Goal: Task Accomplishment & Management: Manage account settings

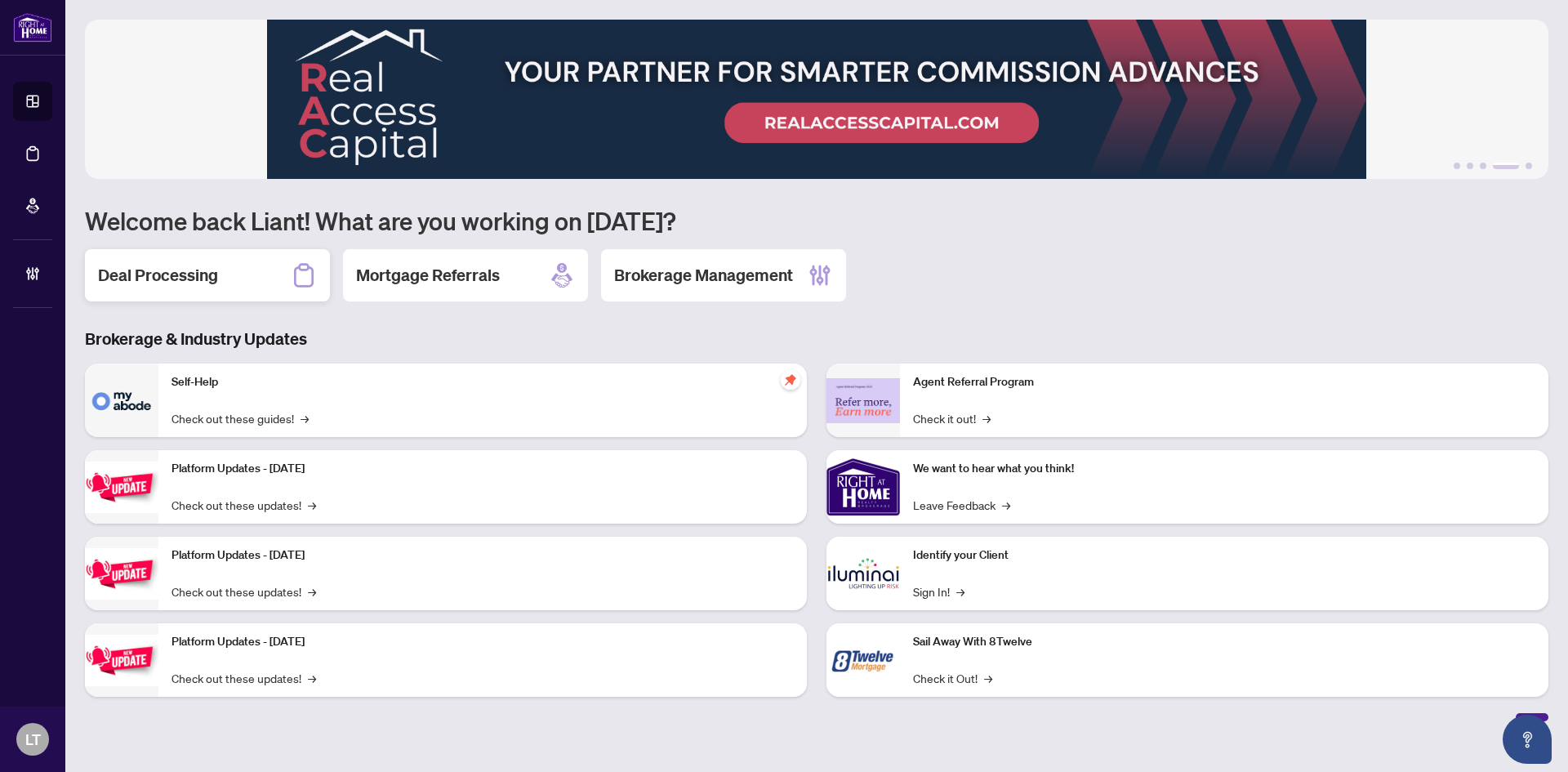
click at [163, 288] on div "Deal Processing" at bounding box center [207, 275] width 245 height 52
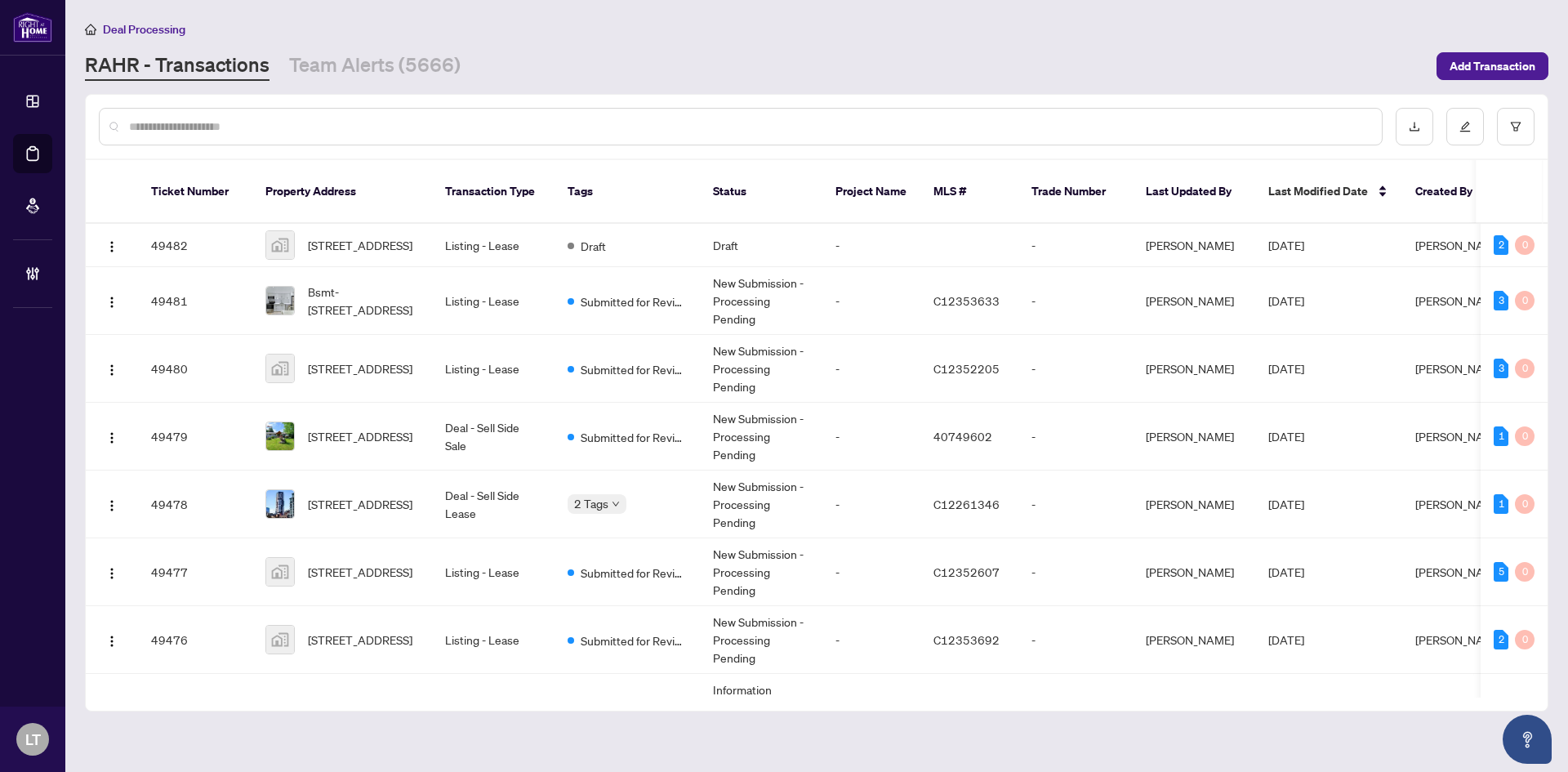
click at [193, 117] on input "text" at bounding box center [749, 126] width 1240 height 18
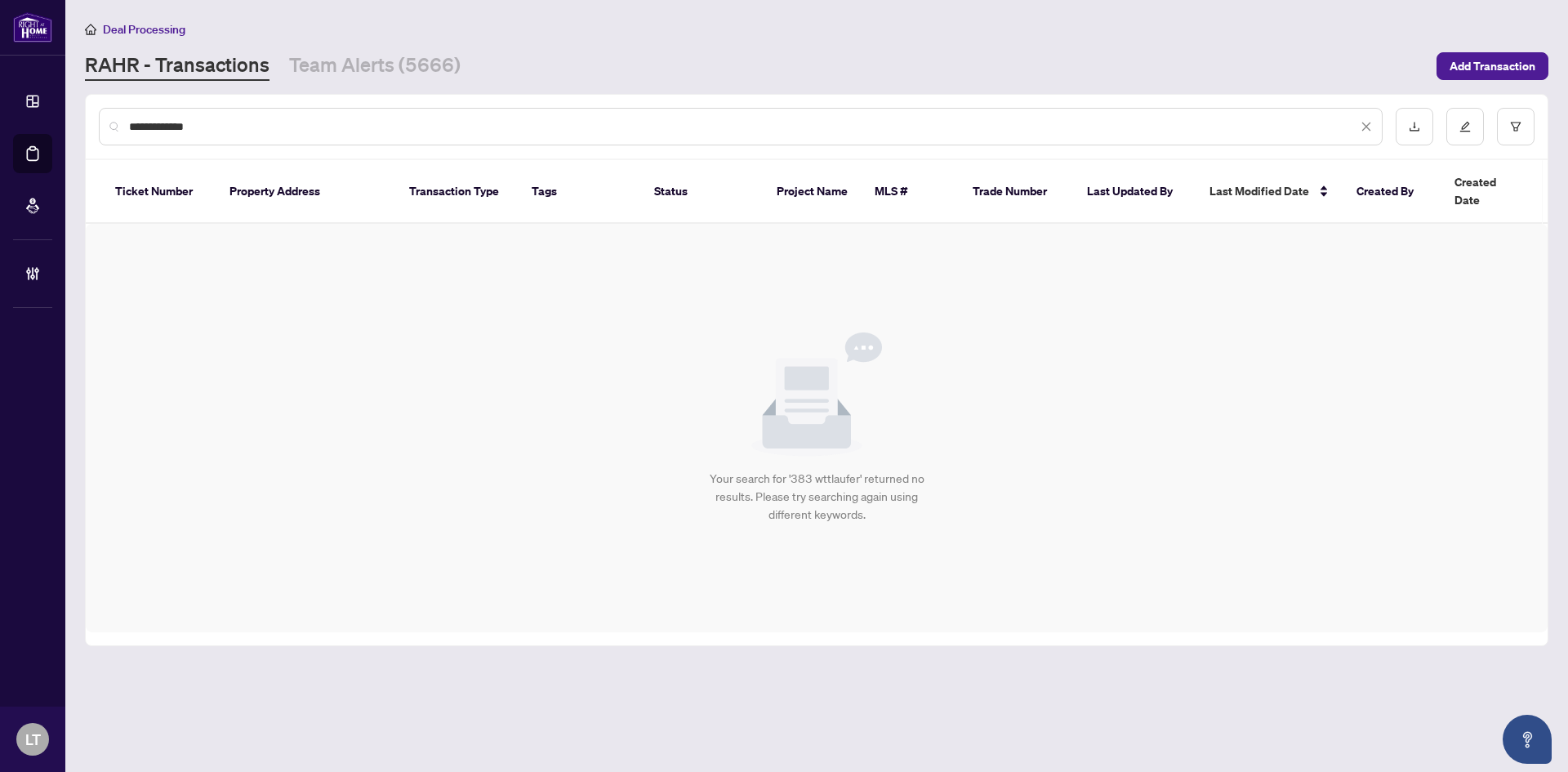
click at [163, 122] on input "**********" at bounding box center [743, 126] width 1228 height 18
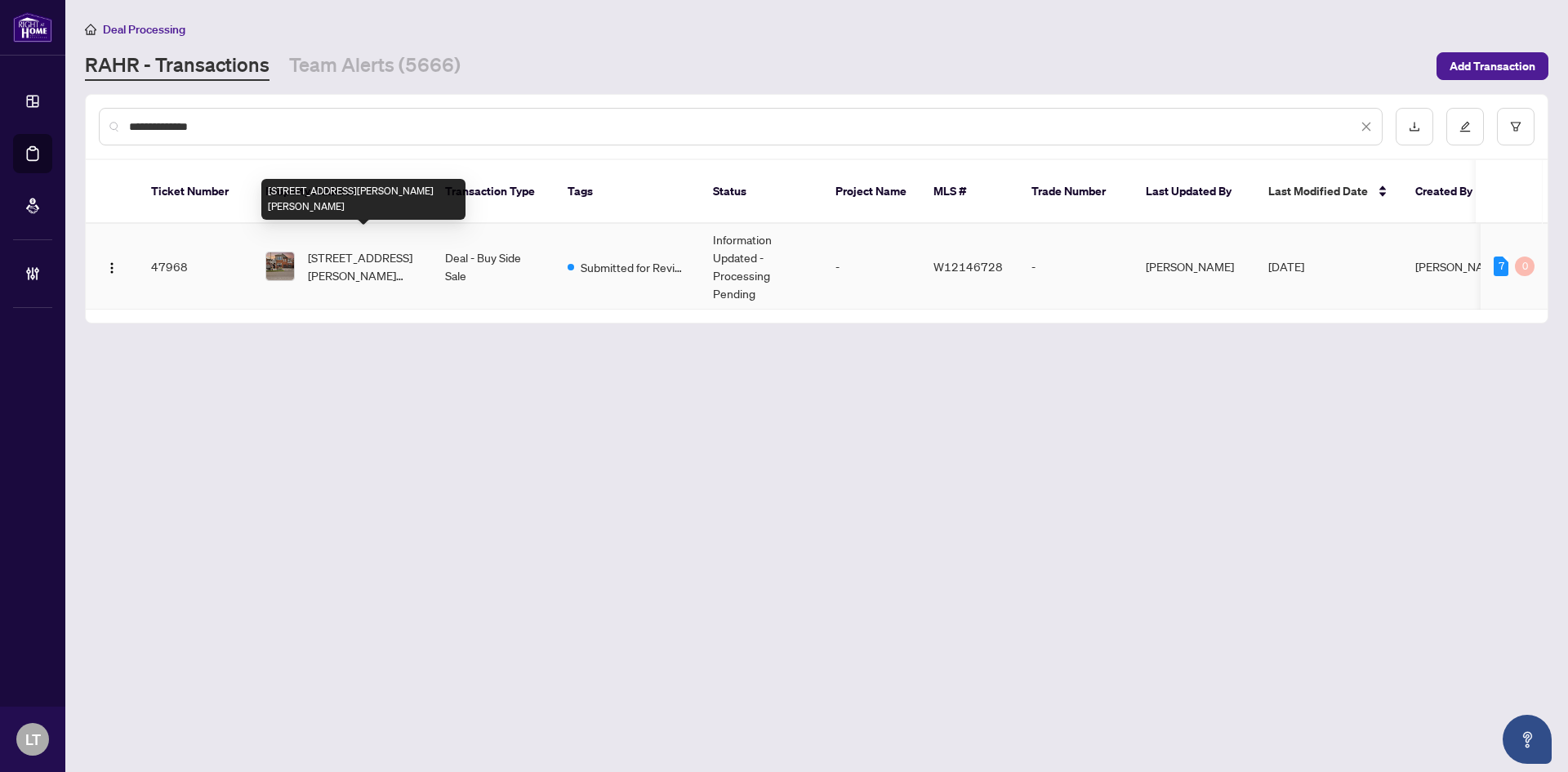
type input "**********"
click at [385, 254] on span "[STREET_ADDRESS][PERSON_NAME][PERSON_NAME]" at bounding box center [364, 266] width 111 height 36
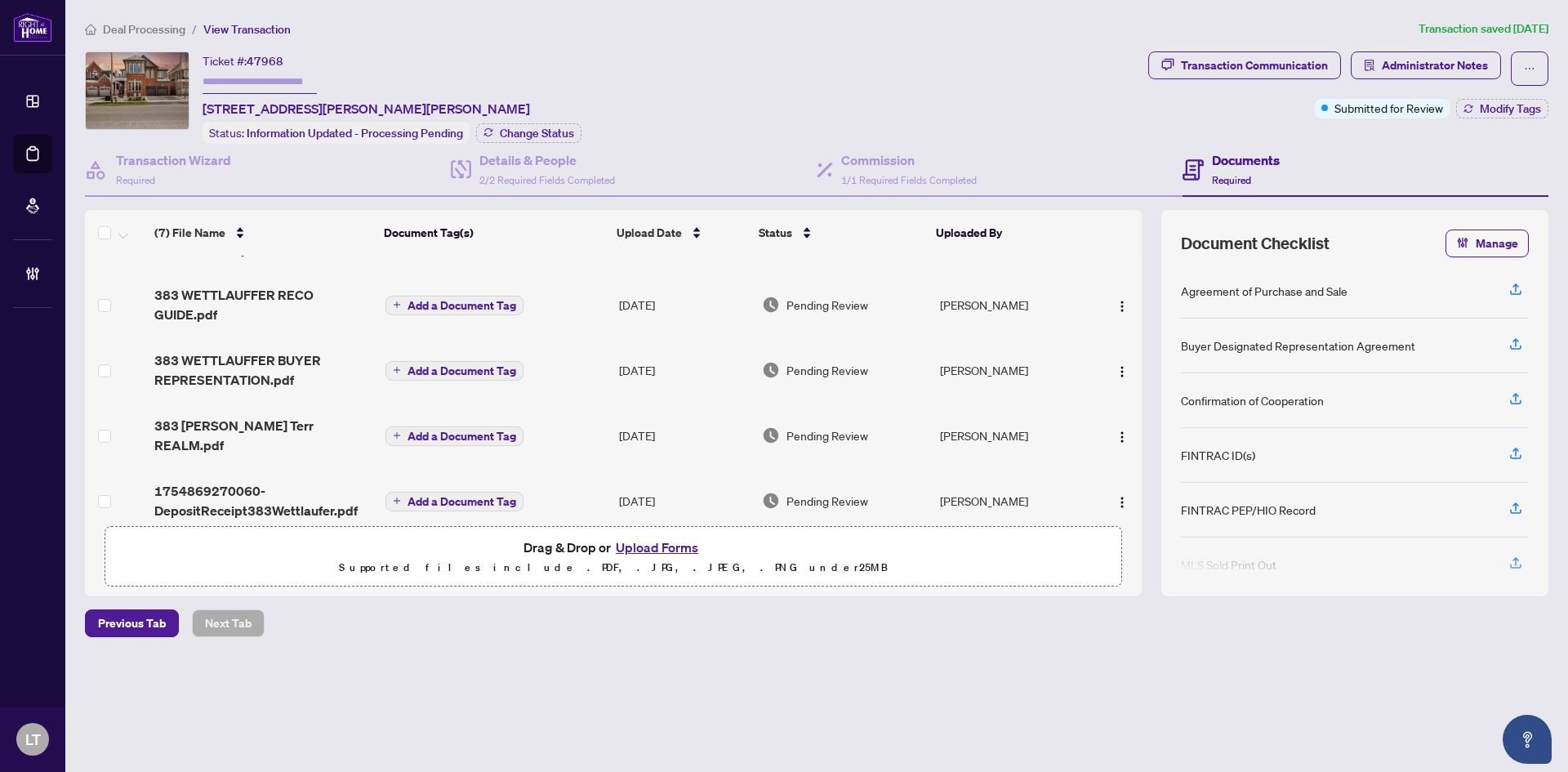
scroll to position [188, 0]
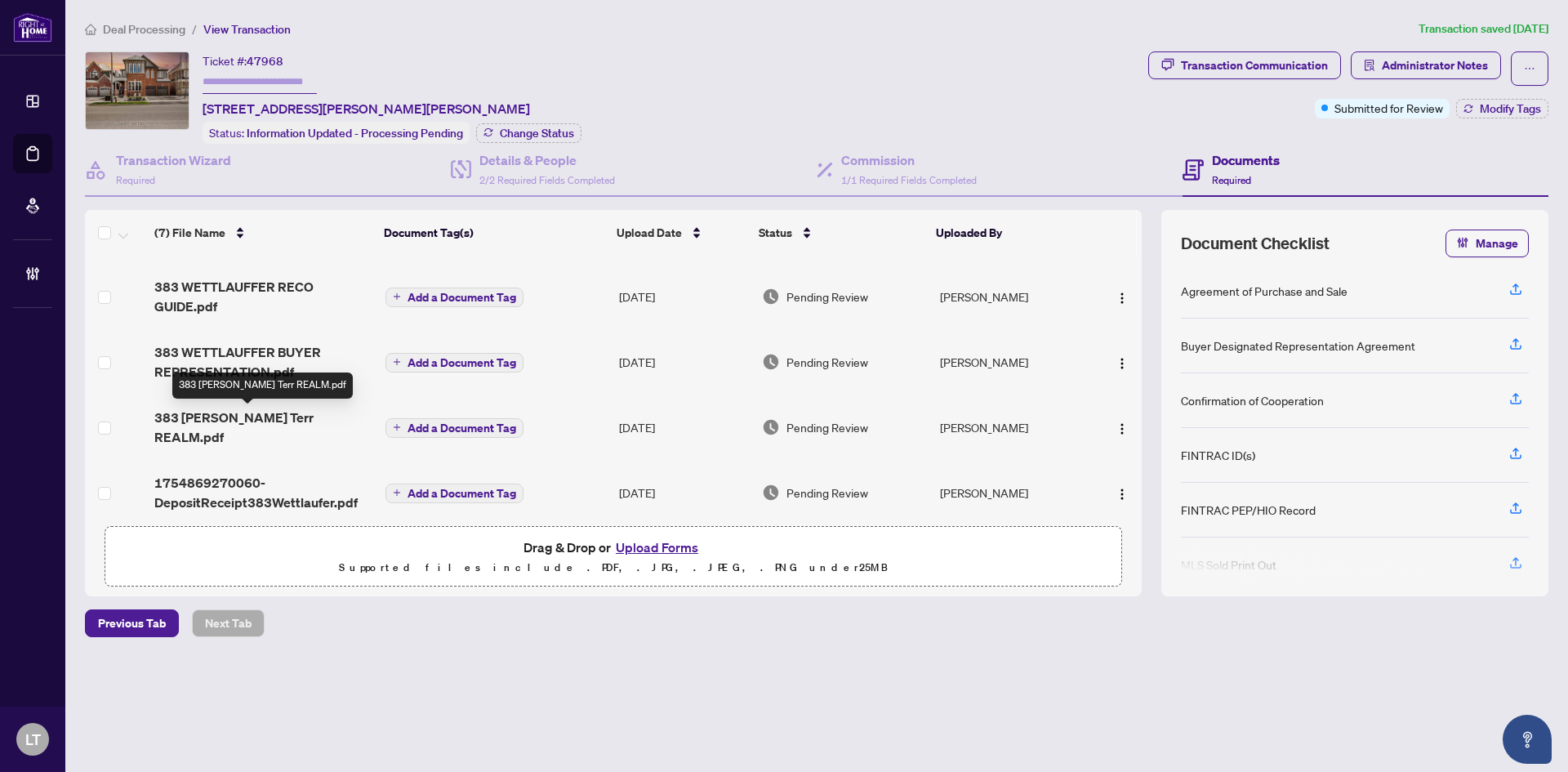
click at [294, 418] on span "383 [PERSON_NAME] Terr REALM.pdf" at bounding box center [263, 427] width 218 height 39
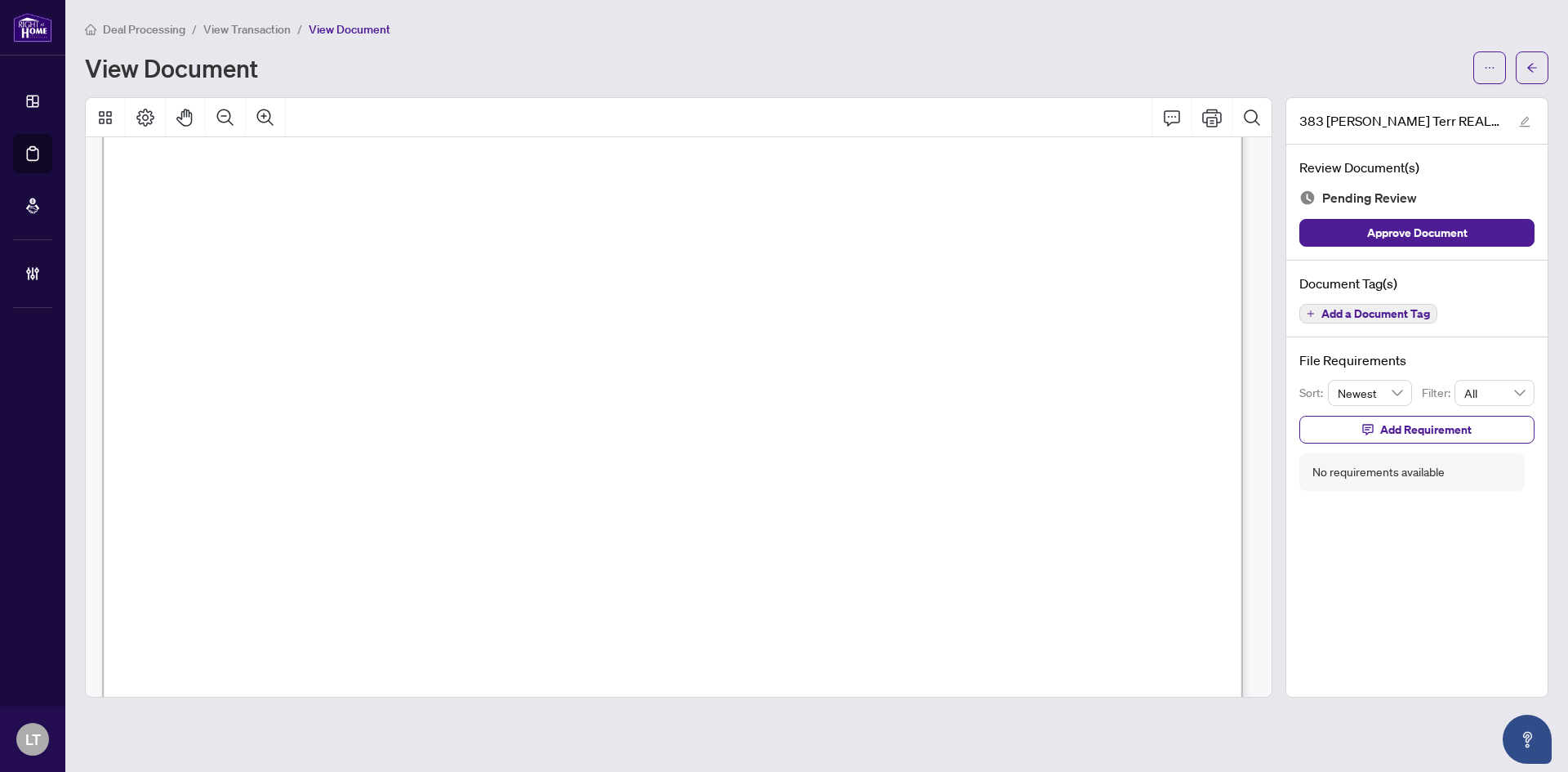
scroll to position [245, 0]
click at [1536, 71] on icon "arrow-left" at bounding box center [1531, 67] width 11 height 11
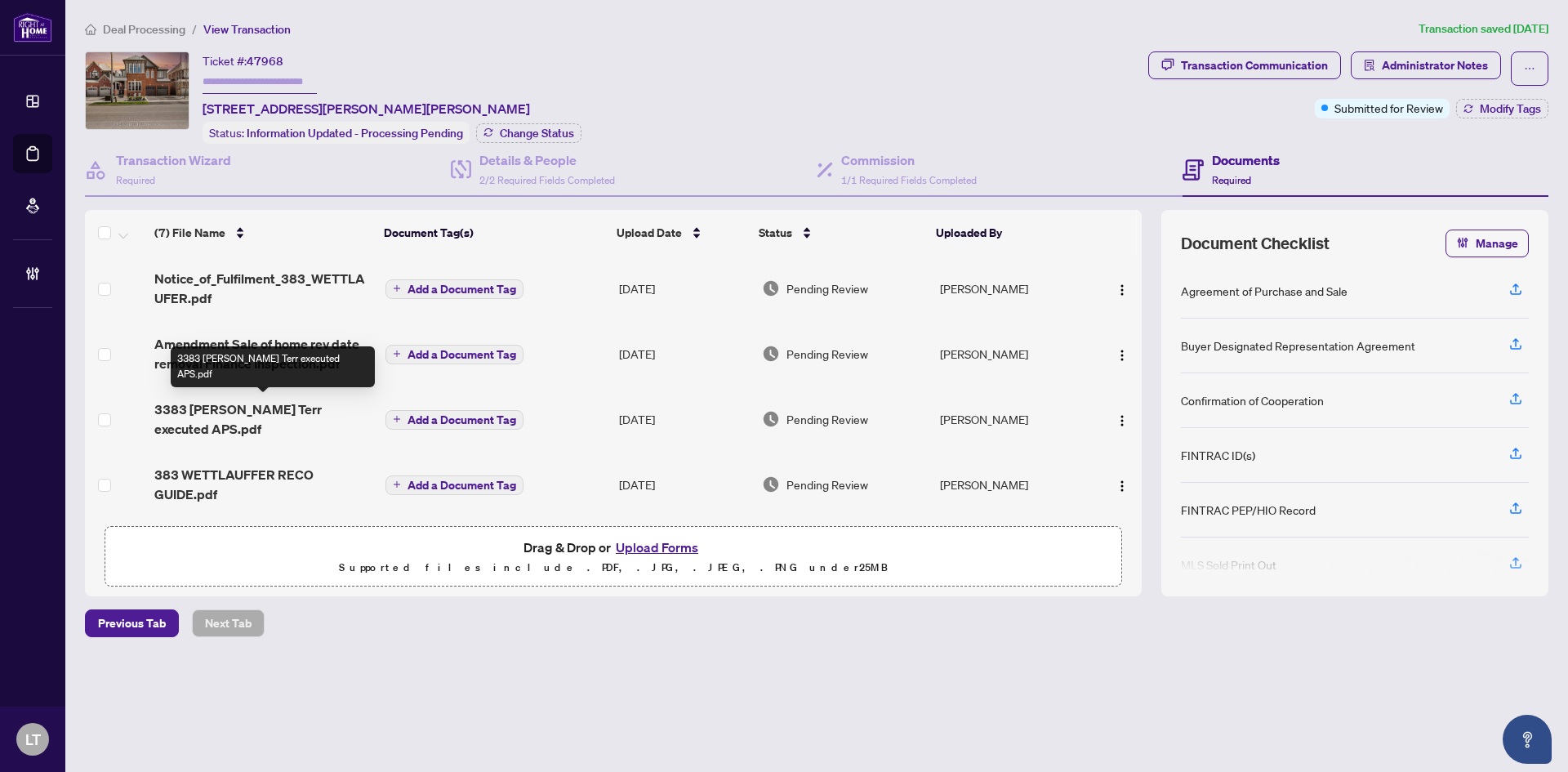
click at [275, 407] on span "3383 [PERSON_NAME] Terr executed APS.pdf" at bounding box center [263, 419] width 218 height 39
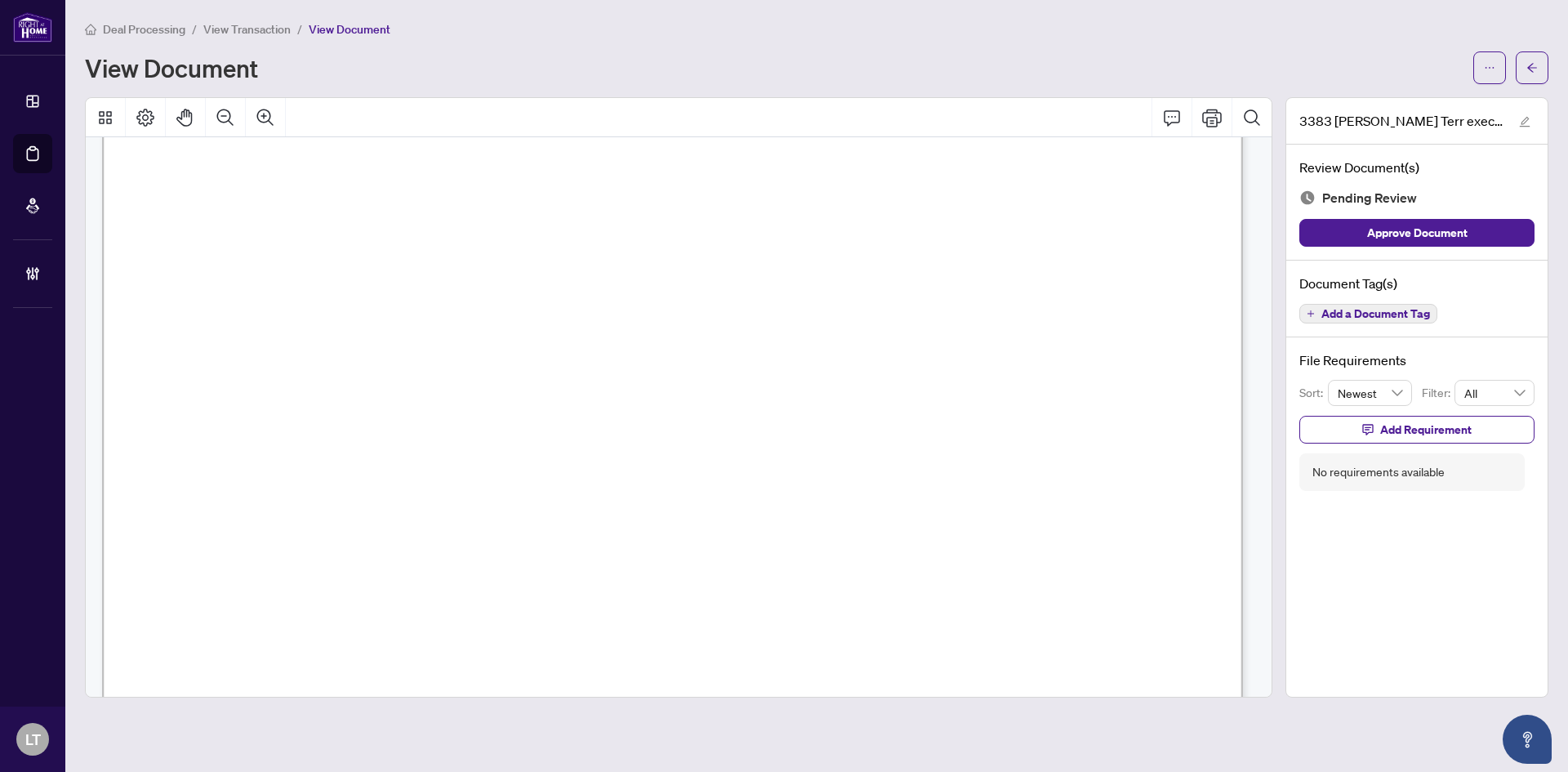
scroll to position [571, 0]
